Goal: Task Accomplishment & Management: Manage account settings

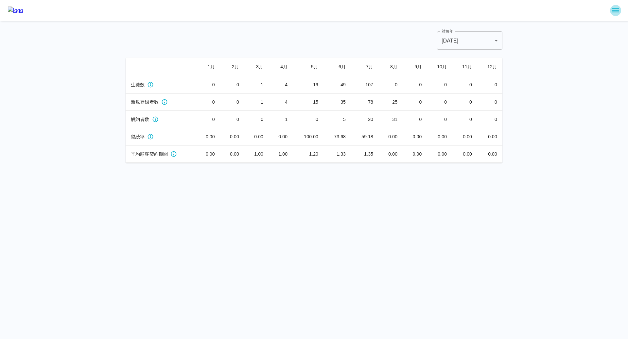
click at [615, 13] on icon "sidemenu" at bounding box center [616, 11] width 8 height 8
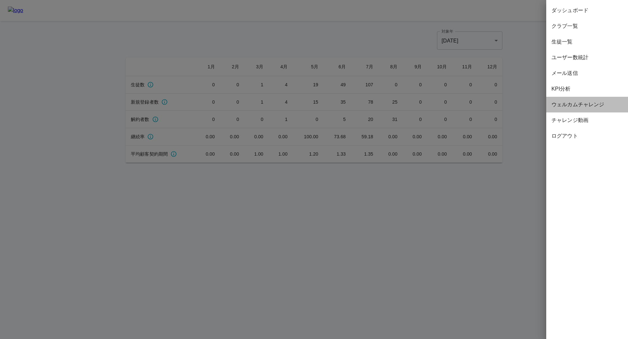
click at [577, 107] on span "ウェルカムチャレンジ" at bounding box center [587, 105] width 71 height 8
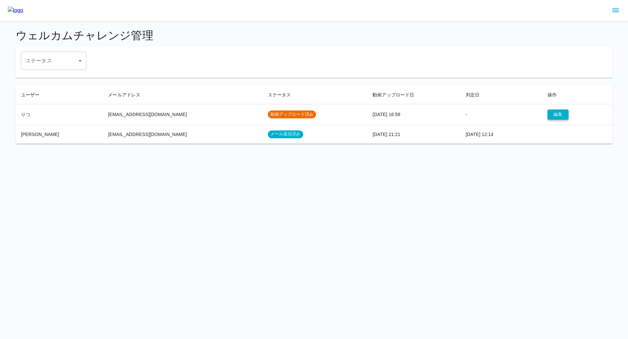
click at [548, 112] on button "編集" at bounding box center [558, 115] width 21 height 10
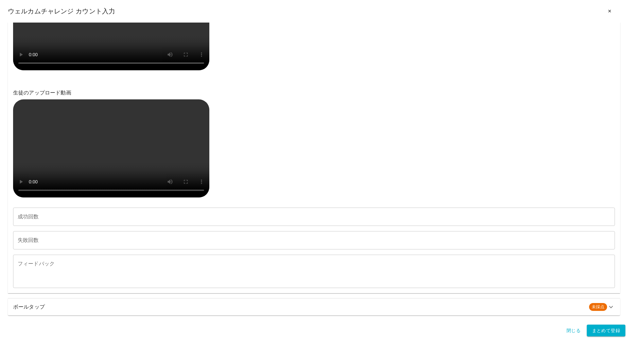
scroll to position [445, 0]
click at [38, 305] on h6 "ボールタップ" at bounding box center [298, 307] width 571 height 9
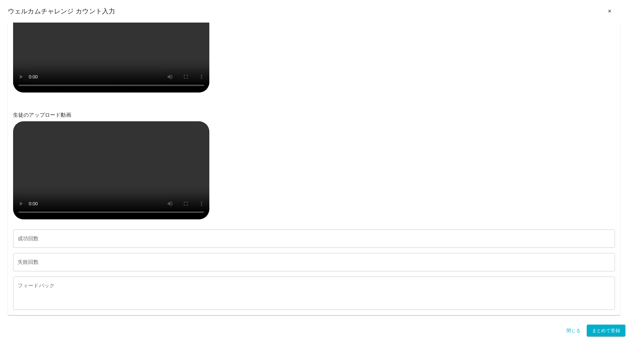
scroll to position [0, 0]
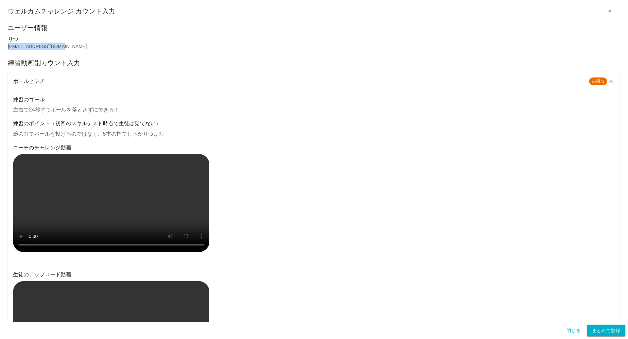
drag, startPoint x: 75, startPoint y: 45, endPoint x: 6, endPoint y: 45, distance: 69.1
click at [6, 45] on div "ユーザー情報 りつ [EMAIL_ADDRESS][DOMAIN_NAME] 練習動画別カウント入力 ボールピンチ 未採点 練習のゴール 左右で24秒ずつボー…" at bounding box center [314, 173] width 628 height 300
copy p "[EMAIL_ADDRESS][DOMAIN_NAME]"
click at [612, 13] on button "✕" at bounding box center [610, 11] width 21 height 12
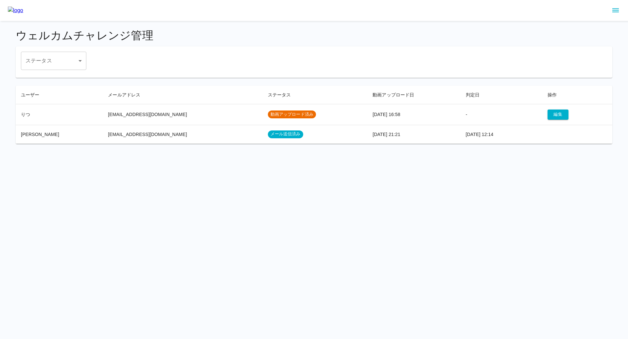
click at [619, 10] on icon "sidemenu" at bounding box center [616, 11] width 7 height 4
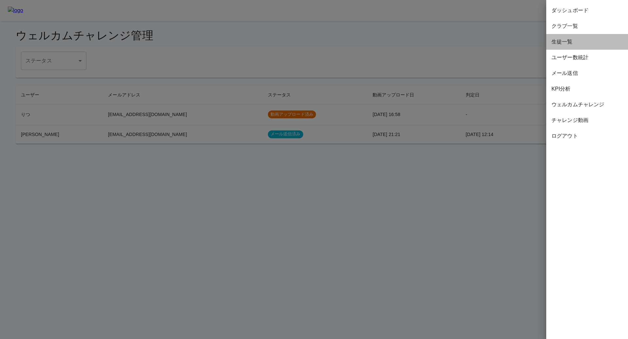
click at [566, 42] on span "生徒一覧" at bounding box center [587, 42] width 71 height 8
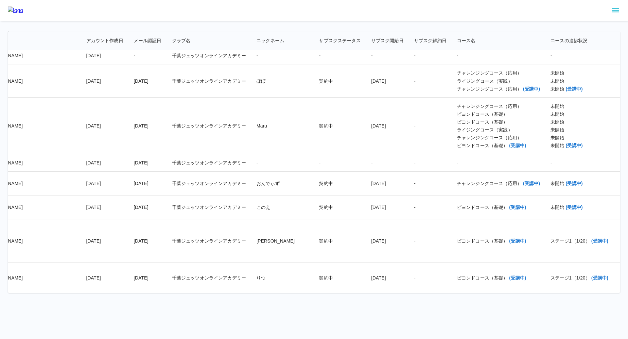
scroll to position [10633, 0]
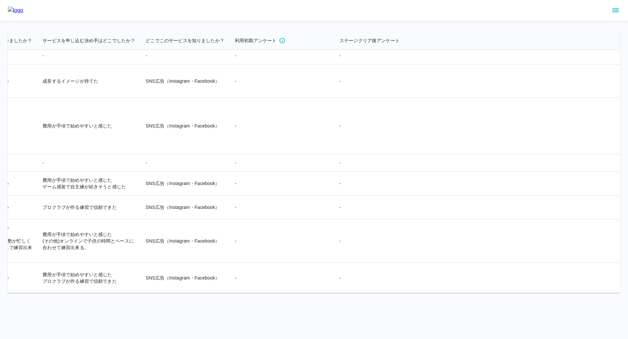
scroll to position [10633, 1575]
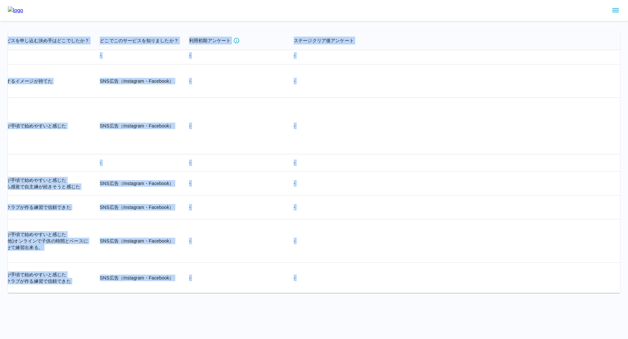
drag, startPoint x: 14, startPoint y: 40, endPoint x: 595, endPoint y: 278, distance: 628.0
copy table "loremip dolorsit ametco adip elitse doeiusmod tempori utlabor etdo magnaali en …"
click at [289, 61] on td "-" at bounding box center [452, 55] width 327 height 17
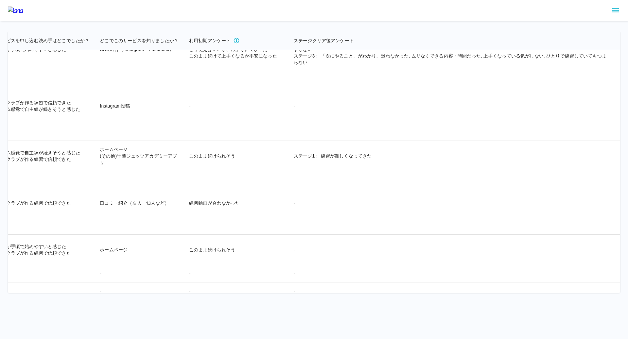
scroll to position [9732, 1575]
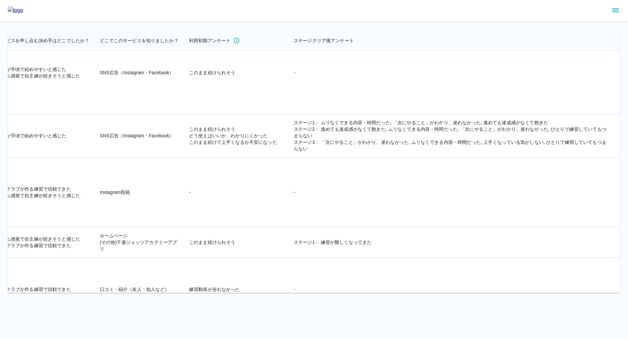
click at [609, 13] on div at bounding box center [314, 10] width 628 height 21
click at [621, 8] on button "sidemenu" at bounding box center [615, 10] width 11 height 11
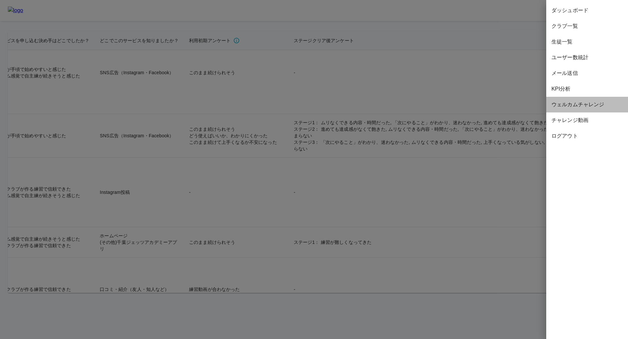
click at [570, 112] on div "ウェルカムチャレンジ" at bounding box center [588, 105] width 82 height 16
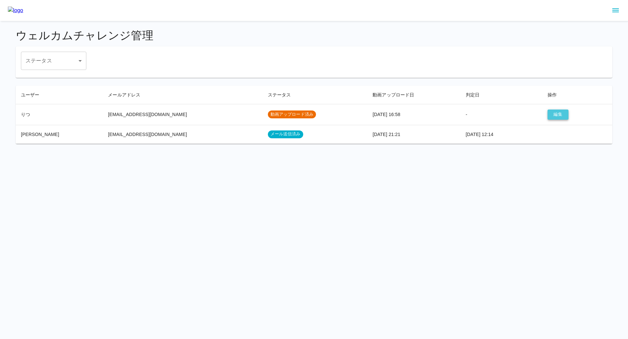
click at [548, 110] on button "編集" at bounding box center [558, 115] width 21 height 10
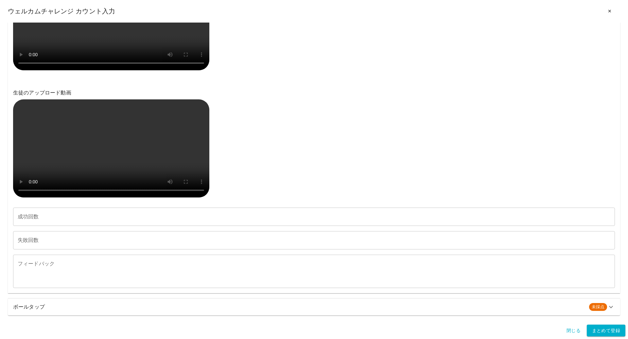
scroll to position [281, 0]
click at [35, 198] on video at bounding box center [111, 148] width 196 height 98
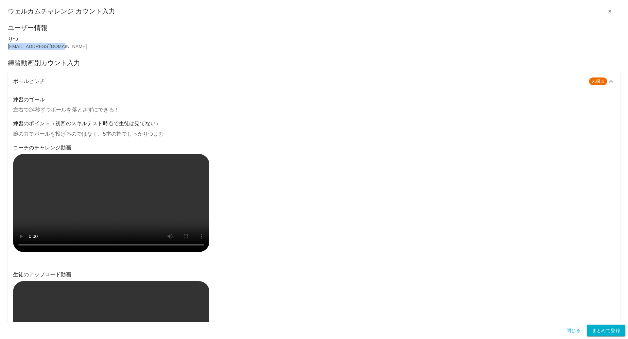
drag, startPoint x: 63, startPoint y: 47, endPoint x: 8, endPoint y: 48, distance: 55.3
click at [8, 48] on p "[EMAIL_ADDRESS][DOMAIN_NAME]" at bounding box center [314, 46] width 613 height 7
copy p "[EMAIL_ADDRESS][DOMAIN_NAME]"
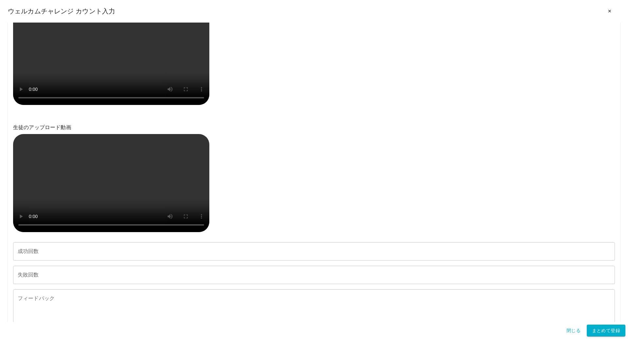
scroll to position [445, 0]
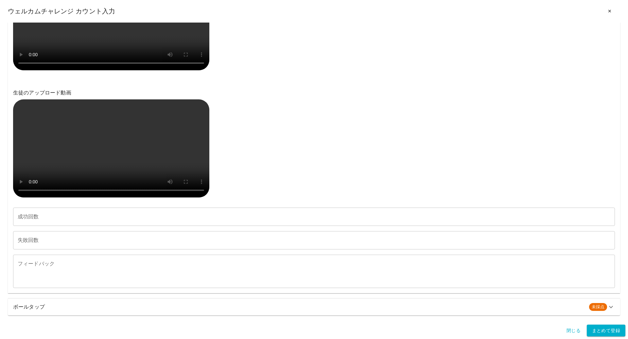
click at [82, 306] on h6 "ボールタップ" at bounding box center [298, 307] width 571 height 9
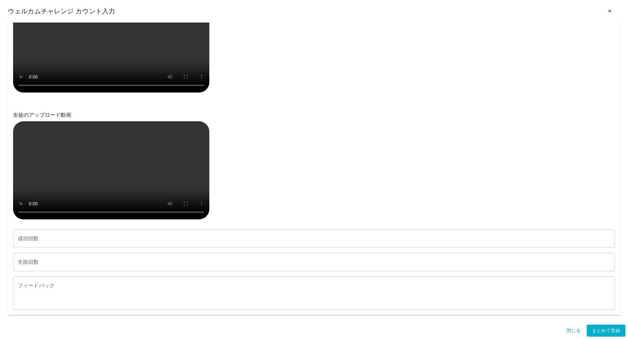
scroll to position [606, 0]
drag, startPoint x: 15, startPoint y: 176, endPoint x: 160, endPoint y: 180, distance: 145.0
